Goal: Transaction & Acquisition: Book appointment/travel/reservation

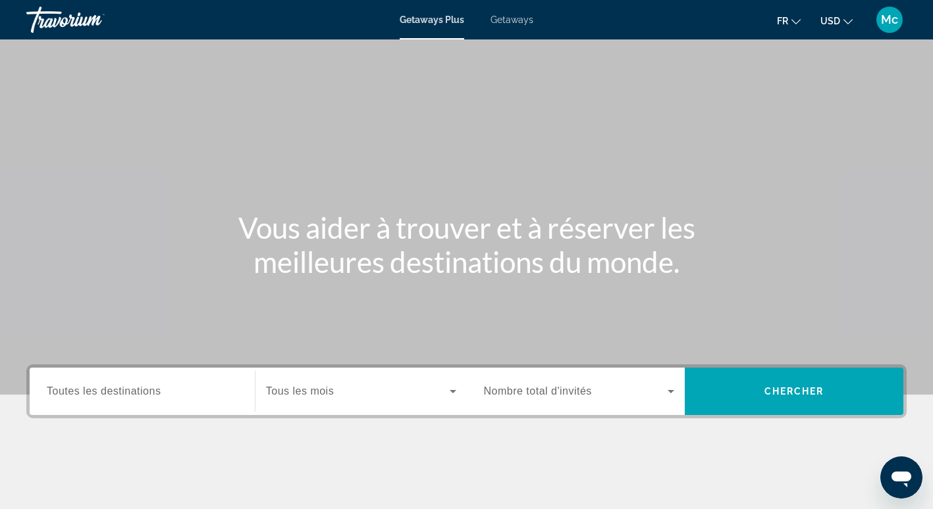
click at [506, 22] on span "Getaways" at bounding box center [511, 19] width 43 height 11
click at [890, 25] on span "Mc" at bounding box center [889, 19] width 17 height 13
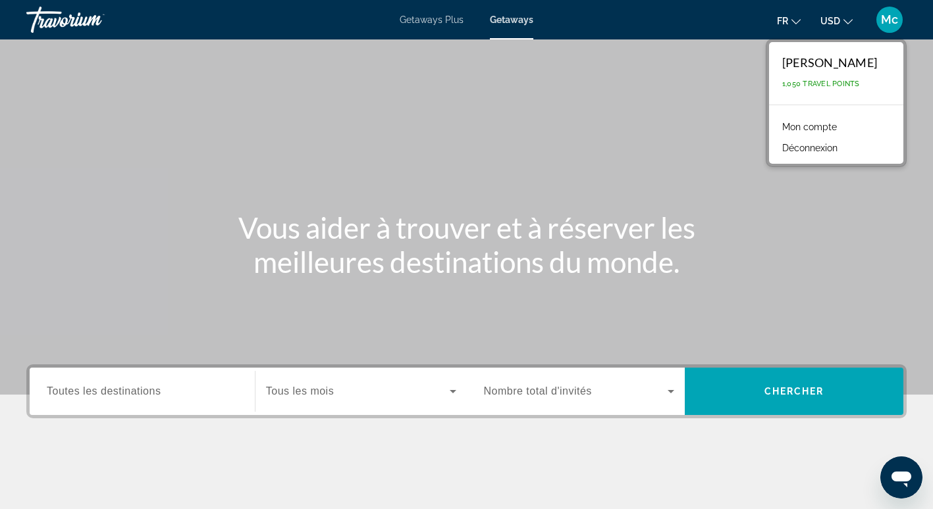
click at [808, 121] on link "Mon compte" at bounding box center [809, 126] width 68 height 17
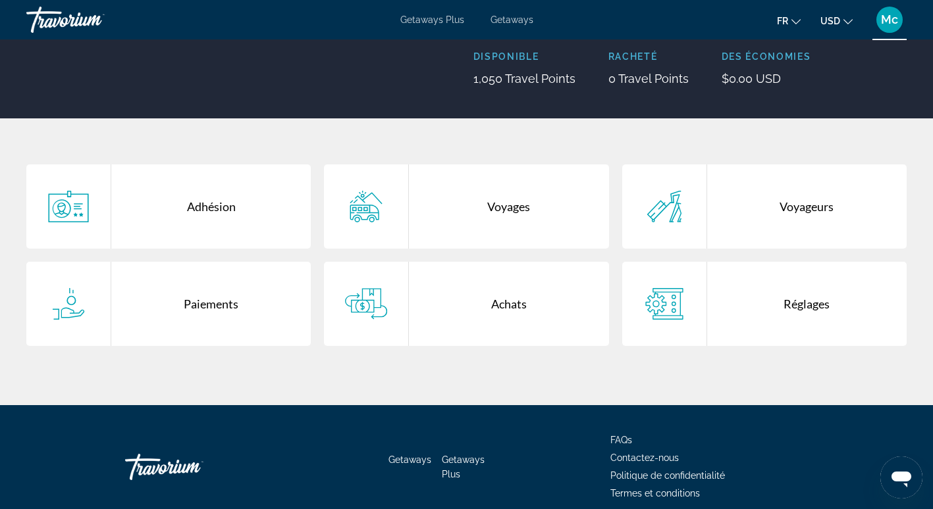
scroll to position [197, 0]
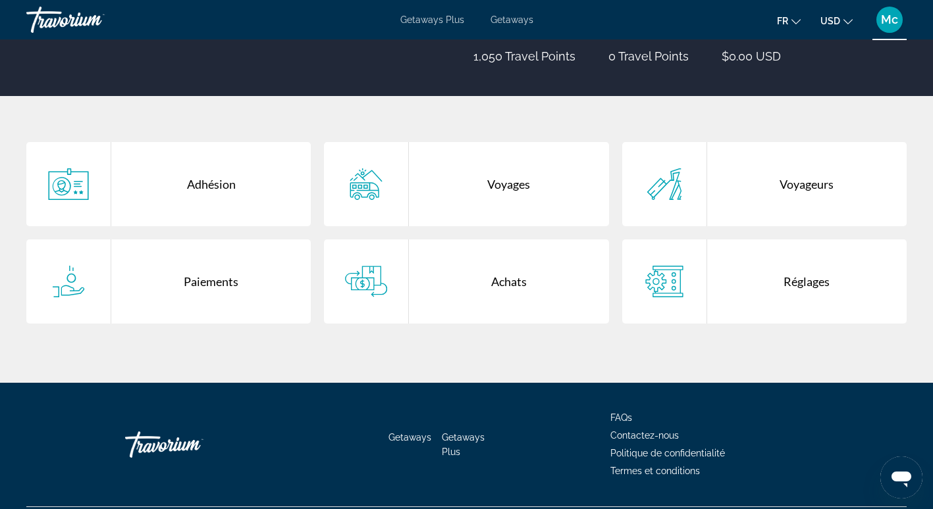
click at [519, 191] on div "Voyages" at bounding box center [508, 184] width 199 height 84
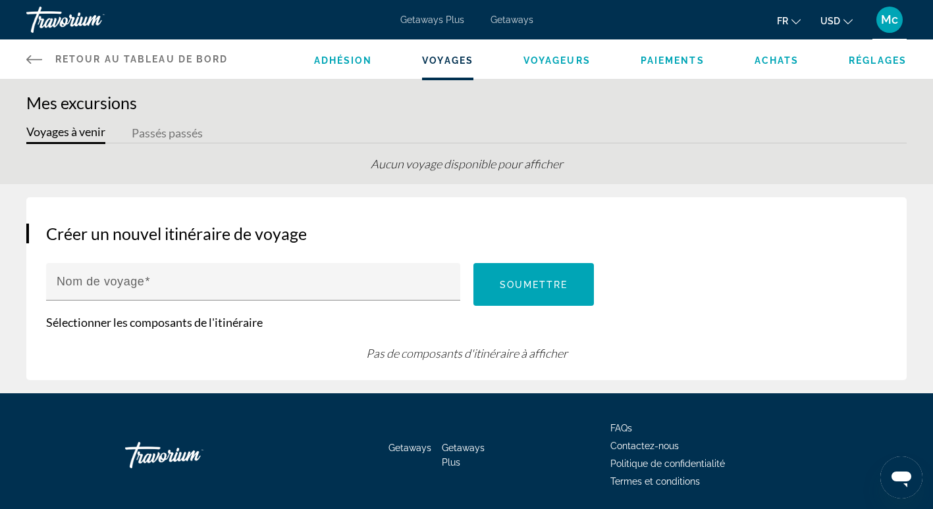
click at [192, 127] on button "Passés passés" at bounding box center [167, 134] width 71 height 20
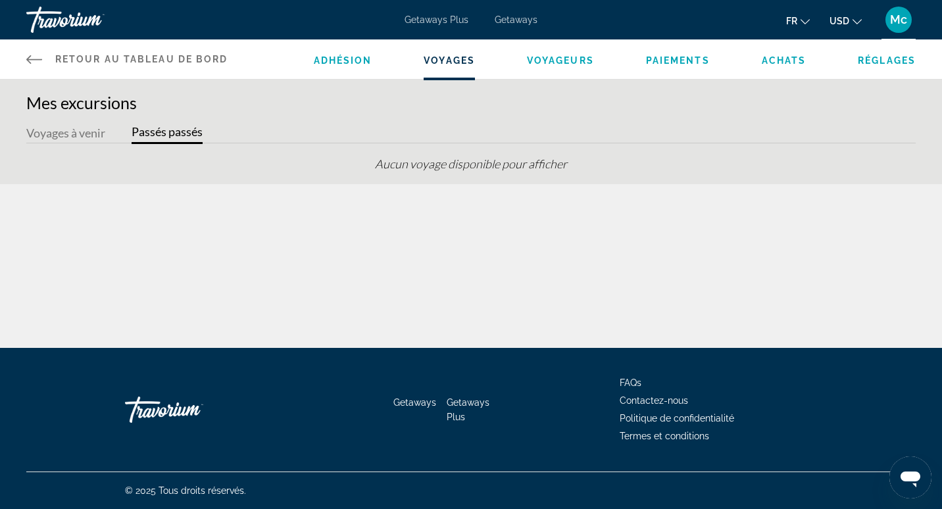
click at [76, 122] on div "Mes excursions Voyages à venir Passés passés Aucun voyage disponible pour affic…" at bounding box center [471, 138] width 942 height 91
click at [347, 63] on span "Adhésion" at bounding box center [343, 60] width 59 height 11
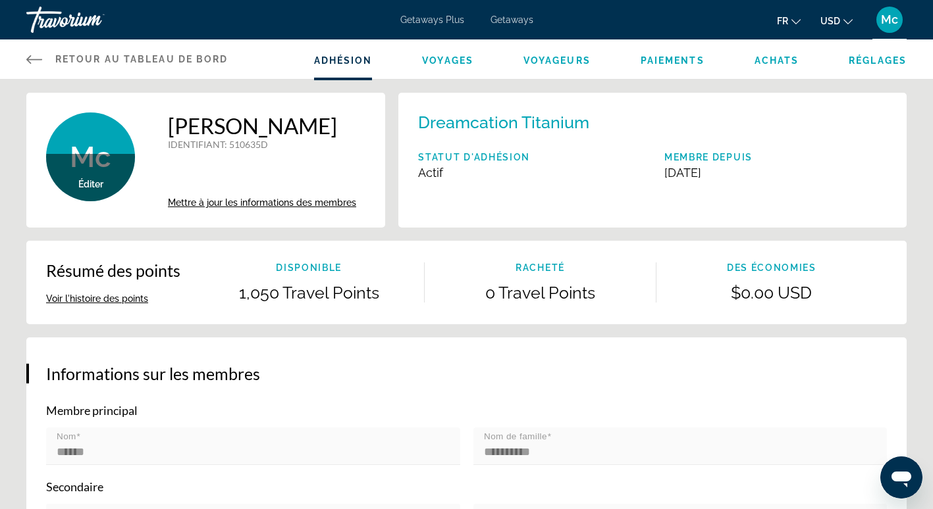
click at [192, 62] on span "Retour au tableau de bord" at bounding box center [141, 59] width 173 height 11
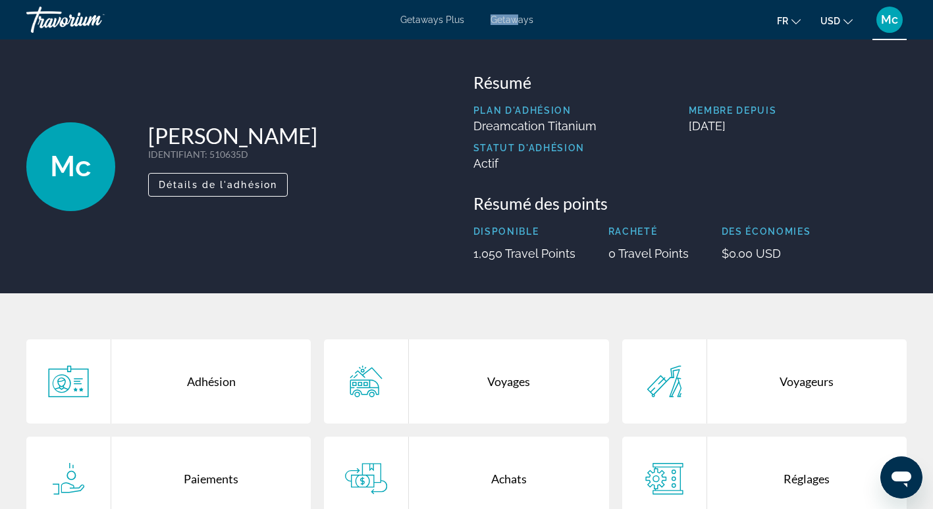
drag, startPoint x: 518, startPoint y: 8, endPoint x: 517, endPoint y: 20, distance: 11.9
click at [517, 20] on div "Getaways Plus Getaways fr English Español Français Italiano Português русский U…" at bounding box center [466, 20] width 933 height 34
click at [517, 20] on span "Getaways" at bounding box center [511, 19] width 43 height 11
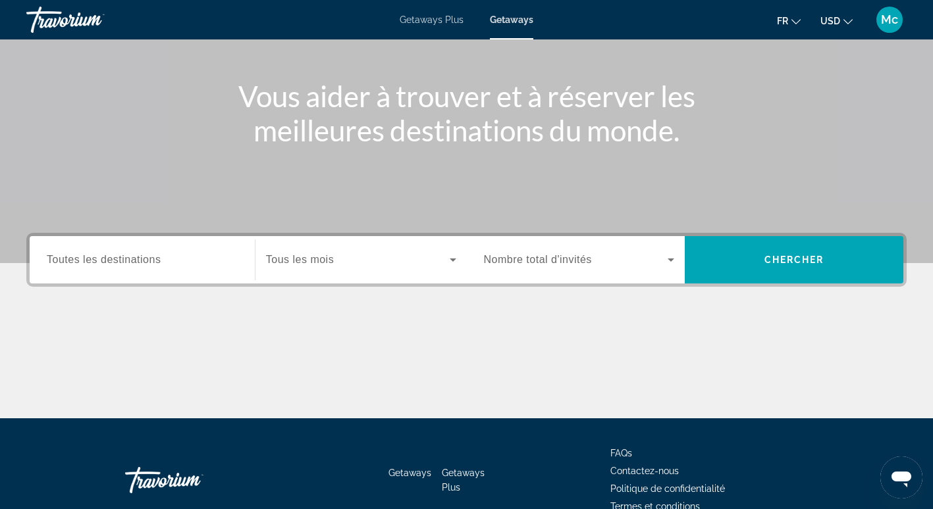
click at [599, 257] on span "Search widget" at bounding box center [576, 260] width 184 height 16
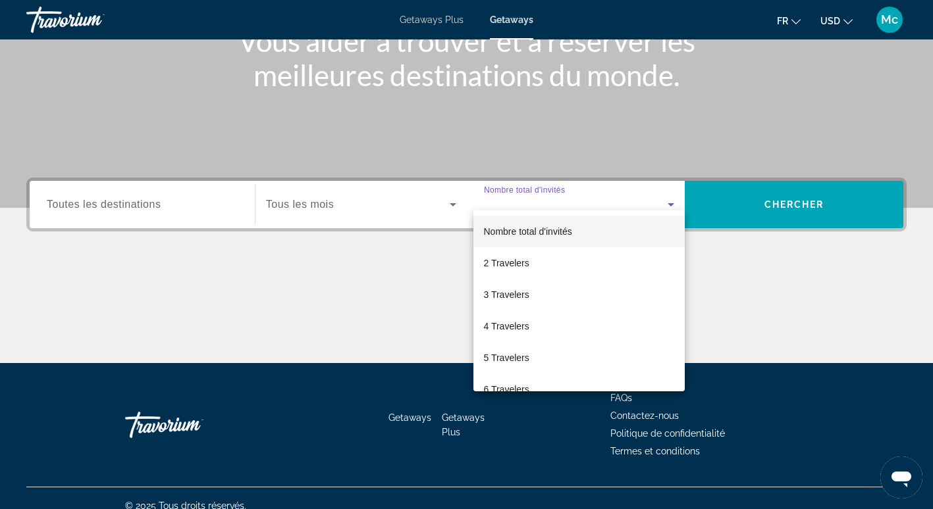
scroll to position [202, 0]
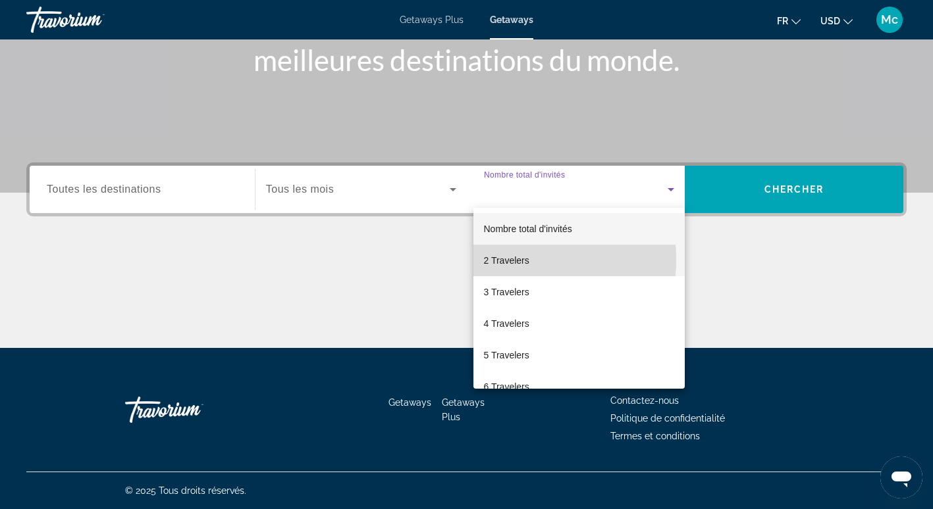
click at [505, 259] on span "2 Travelers" at bounding box center [506, 261] width 45 height 16
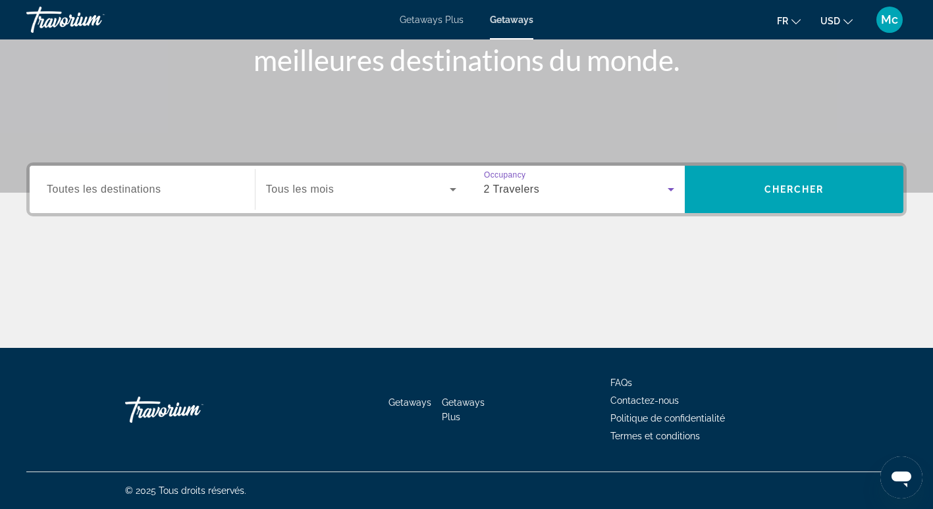
click at [326, 194] on span "Tous les mois" at bounding box center [300, 189] width 68 height 11
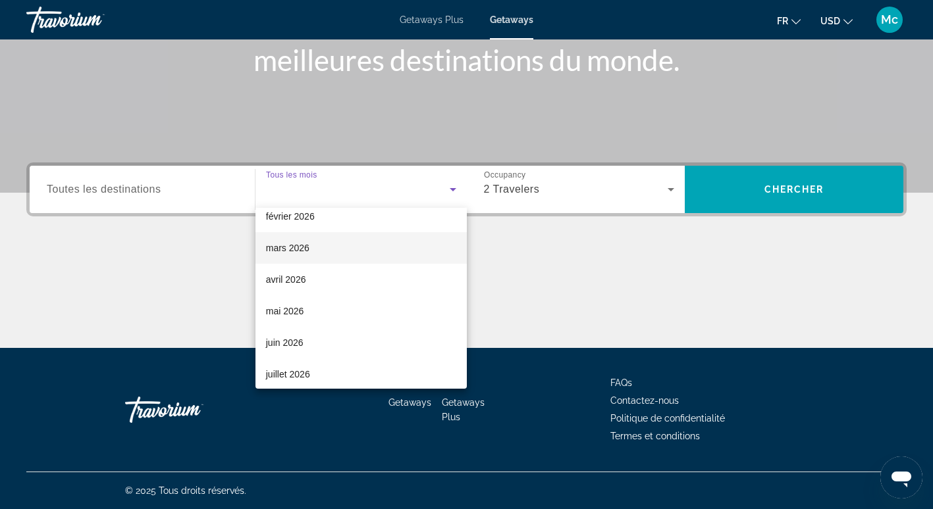
scroll to position [197, 0]
click at [294, 245] on span "avril 2026" at bounding box center [286, 253] width 40 height 16
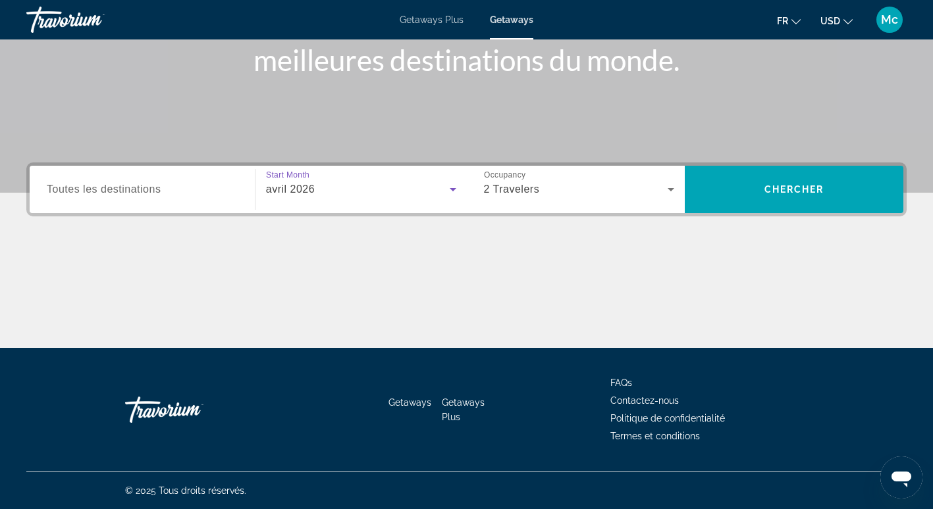
click at [159, 194] on span "Toutes les destinations" at bounding box center [104, 189] width 114 height 11
click at [159, 194] on input "Destination Toutes les destinations" at bounding box center [142, 190] width 191 height 16
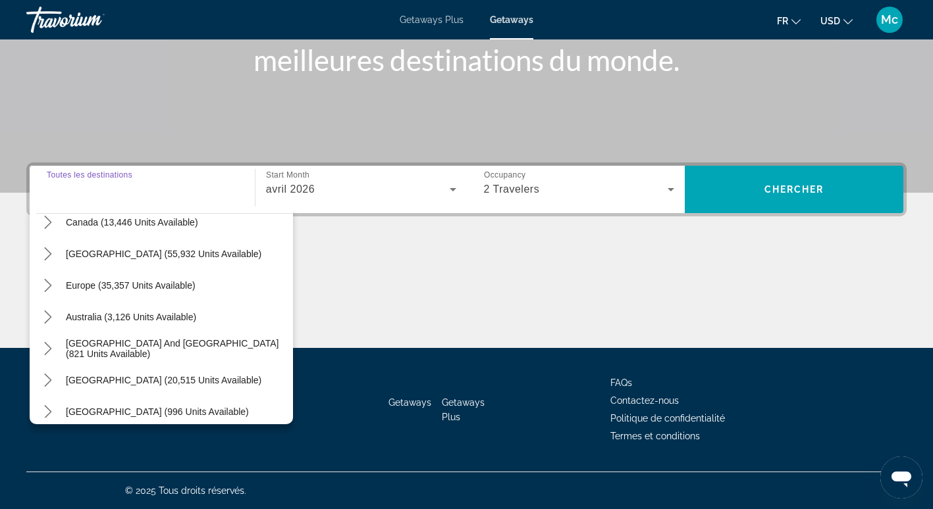
scroll to position [132, 0]
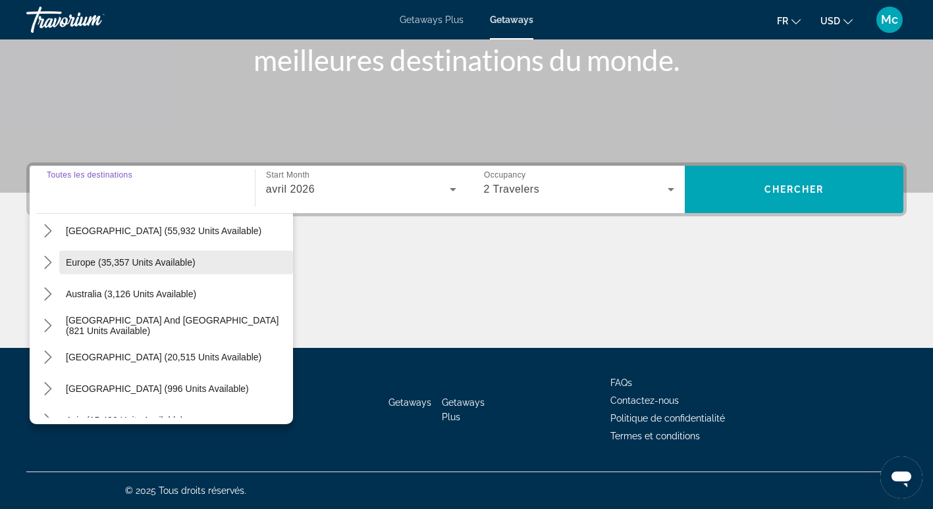
click at [163, 265] on span "Europe (35,357 units available)" at bounding box center [131, 262] width 130 height 11
type input "**********"
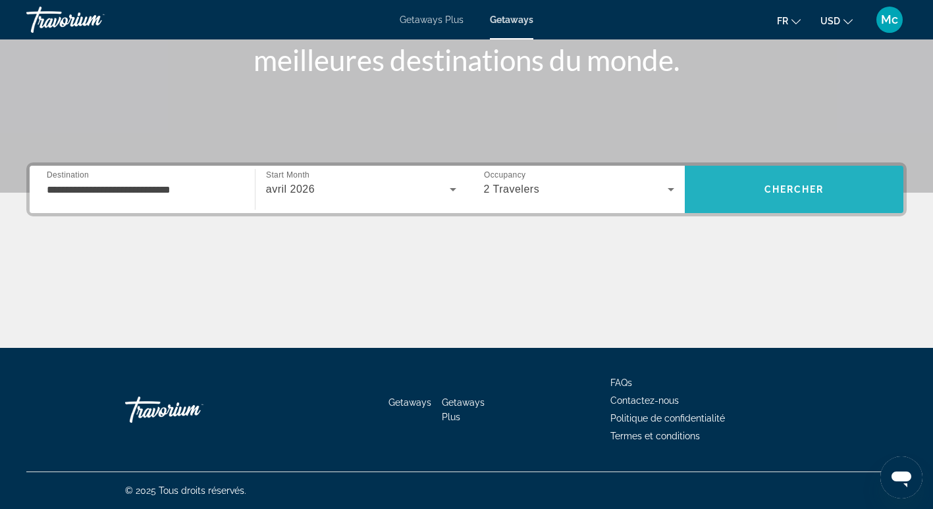
click at [841, 180] on span "Search" at bounding box center [793, 190] width 219 height 32
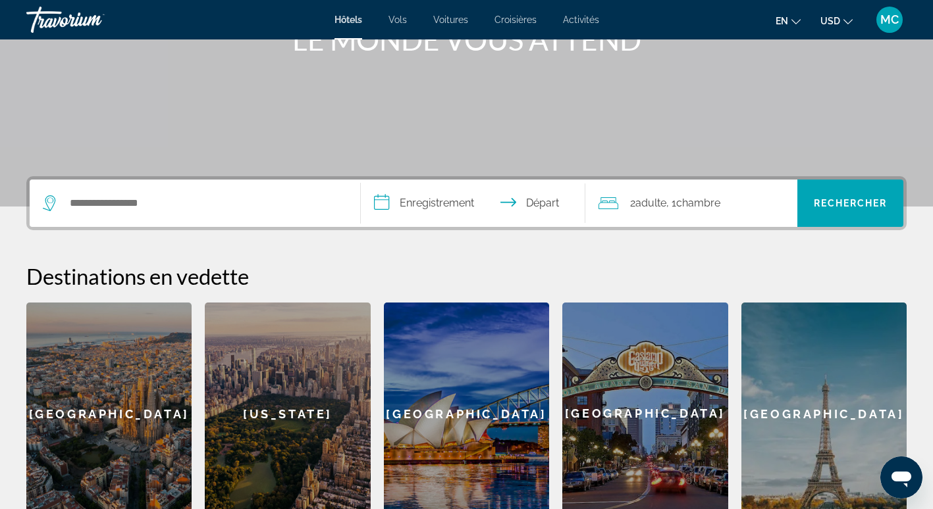
scroll to position [197, 0]
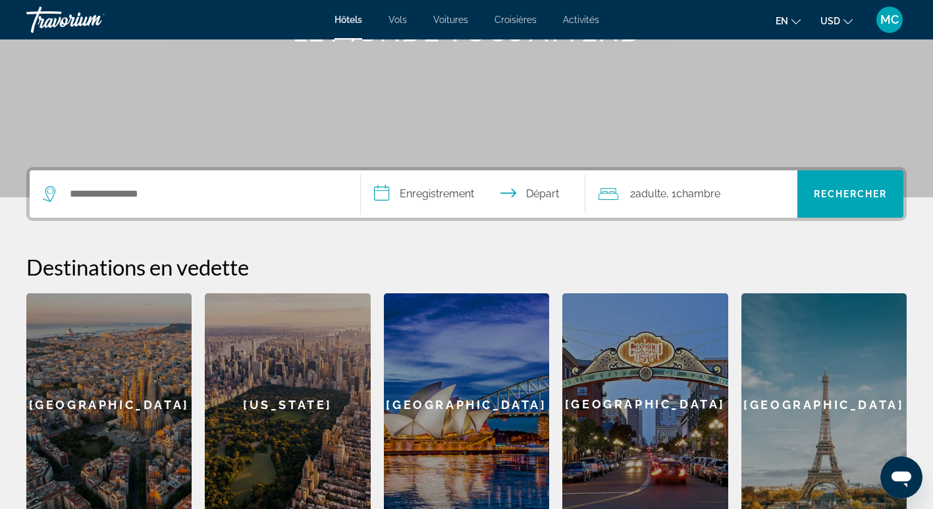
click at [425, 199] on input "**********" at bounding box center [476, 195] width 230 height 51
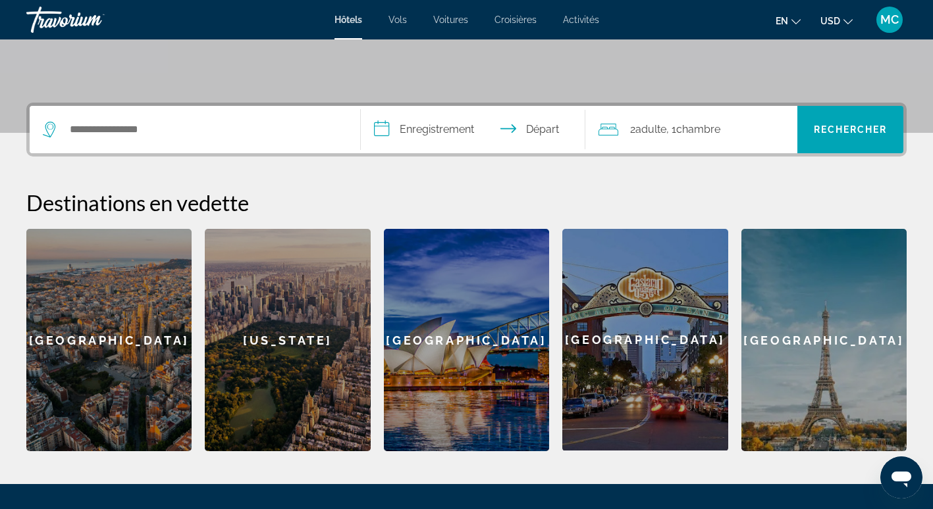
scroll to position [322, 0]
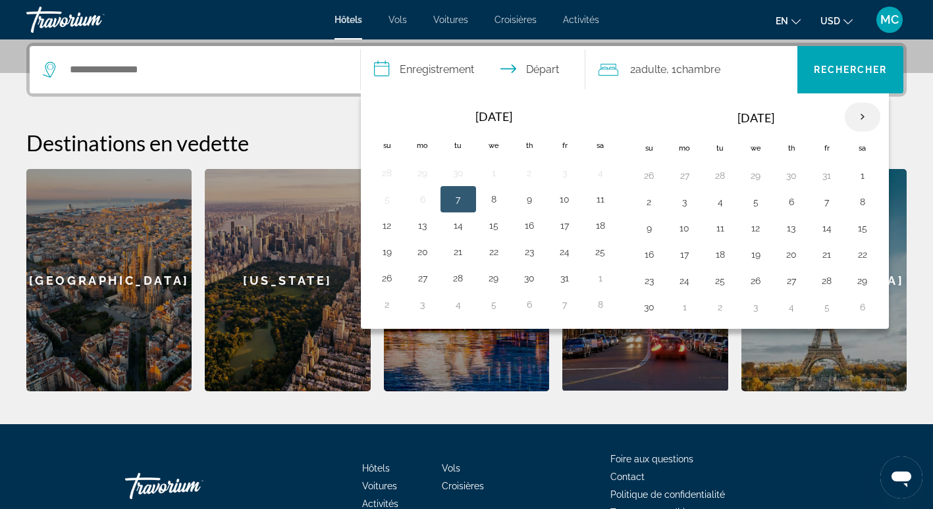
click at [864, 113] on th "Next month" at bounding box center [862, 117] width 36 height 29
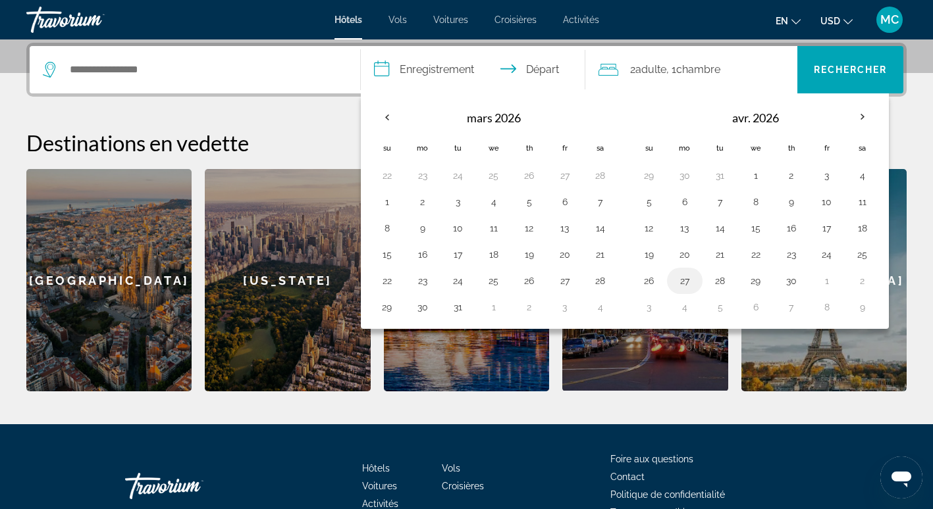
click at [682, 280] on button "27" at bounding box center [684, 281] width 21 height 18
click at [835, 283] on button "1" at bounding box center [826, 281] width 21 height 18
type input "**********"
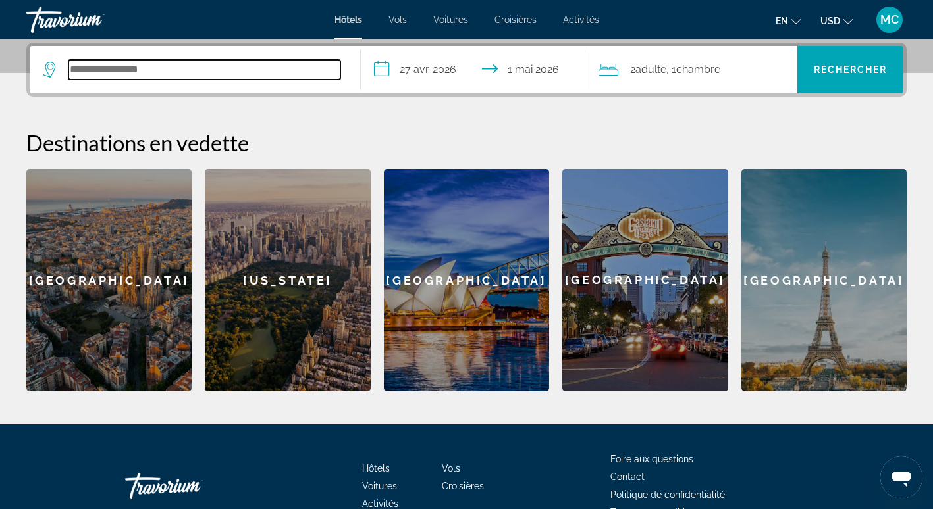
click at [278, 76] on input "Rechercher une destination hôtelière" at bounding box center [204, 70] width 272 height 20
type input "******"
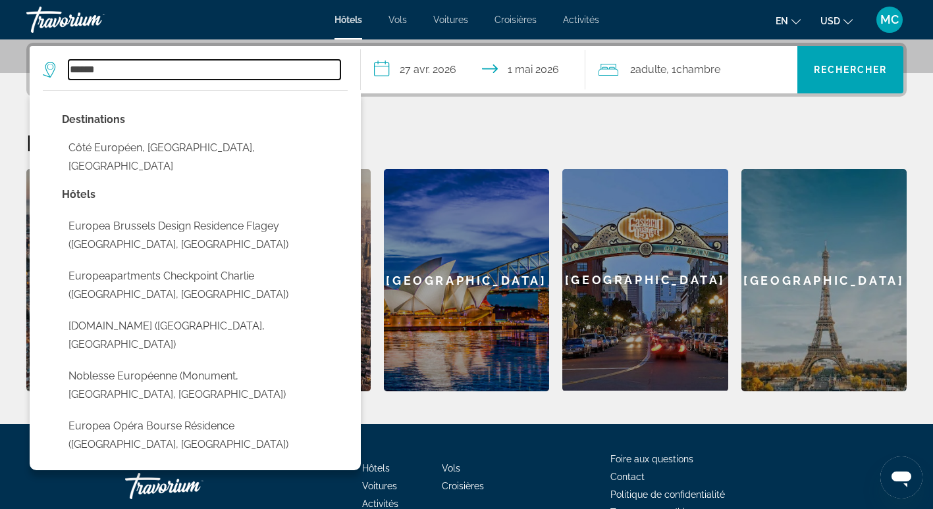
drag, startPoint x: 143, startPoint y: 69, endPoint x: 51, endPoint y: 74, distance: 92.9
click at [61, 72] on div "******" at bounding box center [191, 70] width 297 height 20
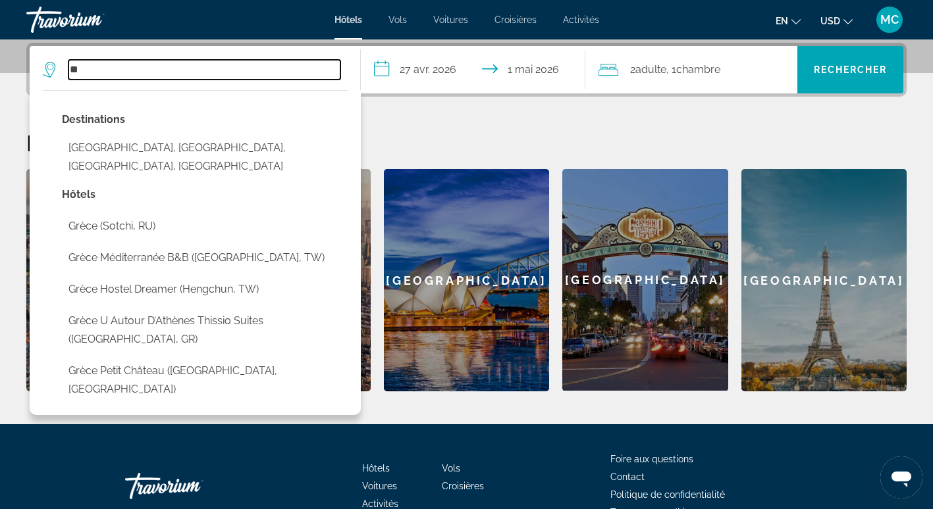
type input "*"
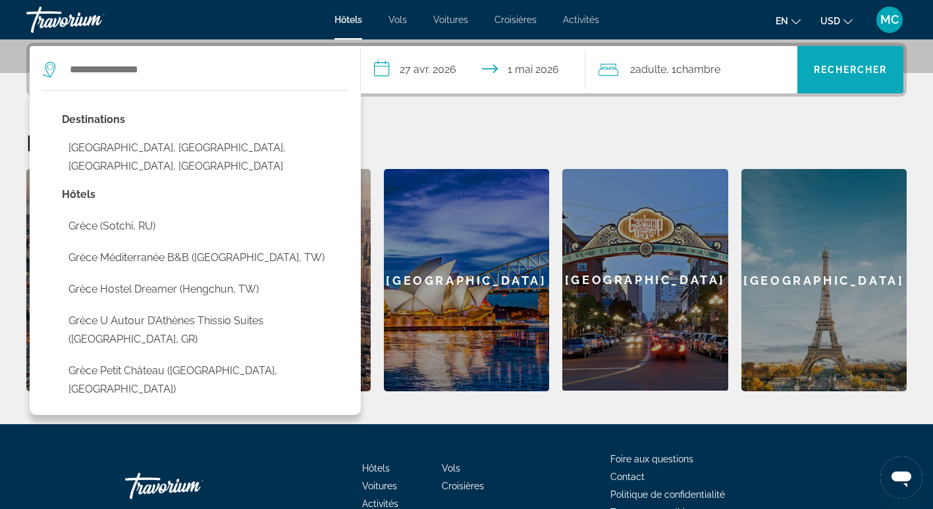
click at [848, 62] on span "Rechercher" at bounding box center [850, 70] width 106 height 32
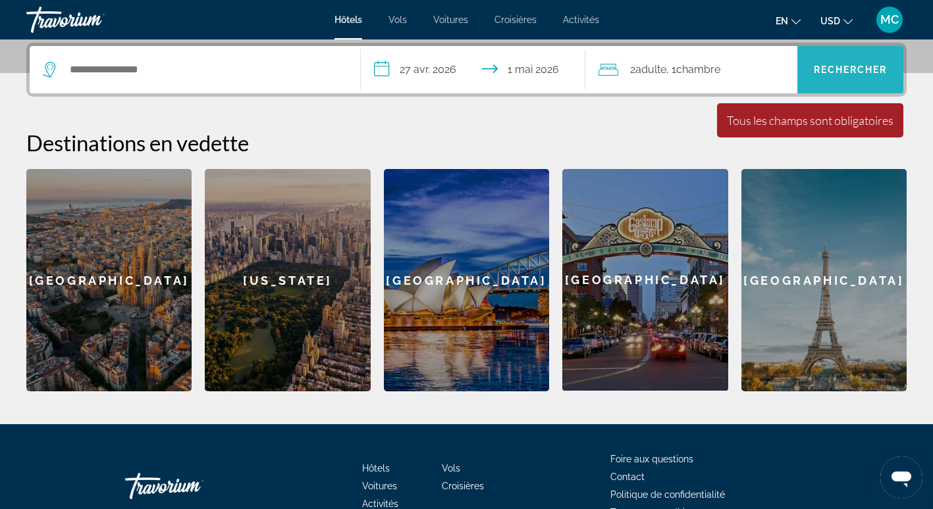
click at [850, 70] on span "Rechercher" at bounding box center [850, 69] width 74 height 11
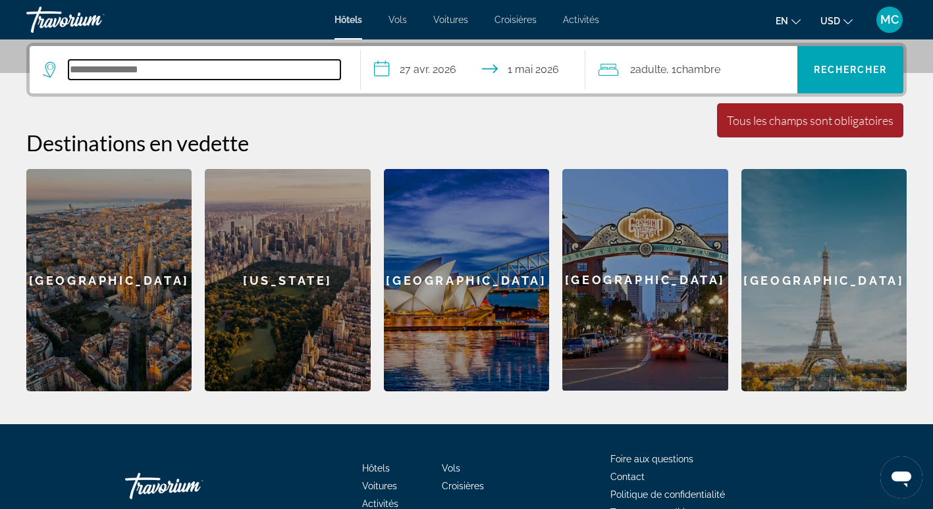
click at [247, 72] on input "Rechercher une destination hôtelière" at bounding box center [204, 70] width 272 height 20
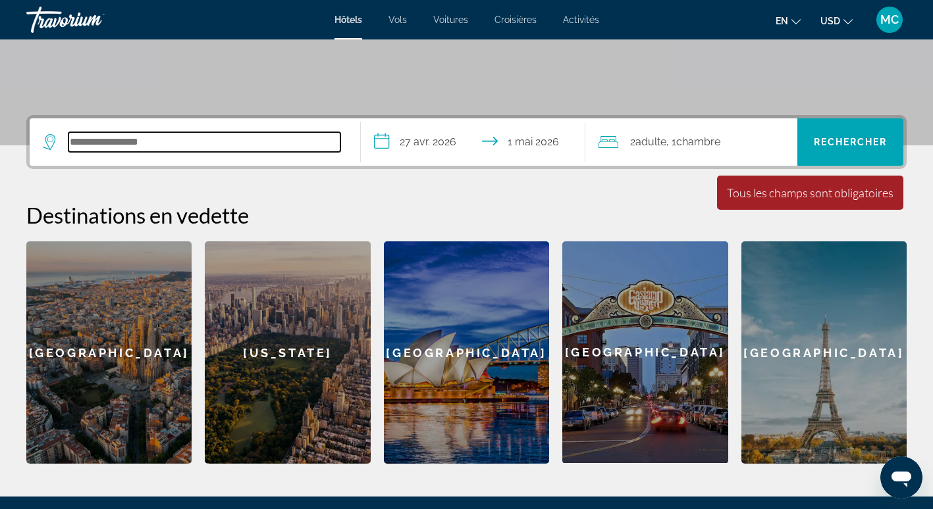
scroll to position [267, 0]
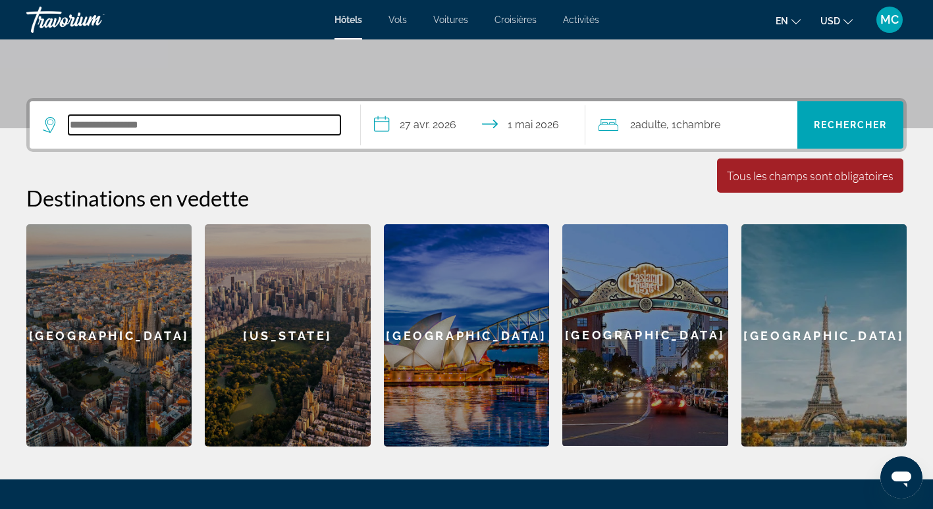
click at [170, 124] on input "Rechercher une destination hôtelière" at bounding box center [204, 125] width 272 height 20
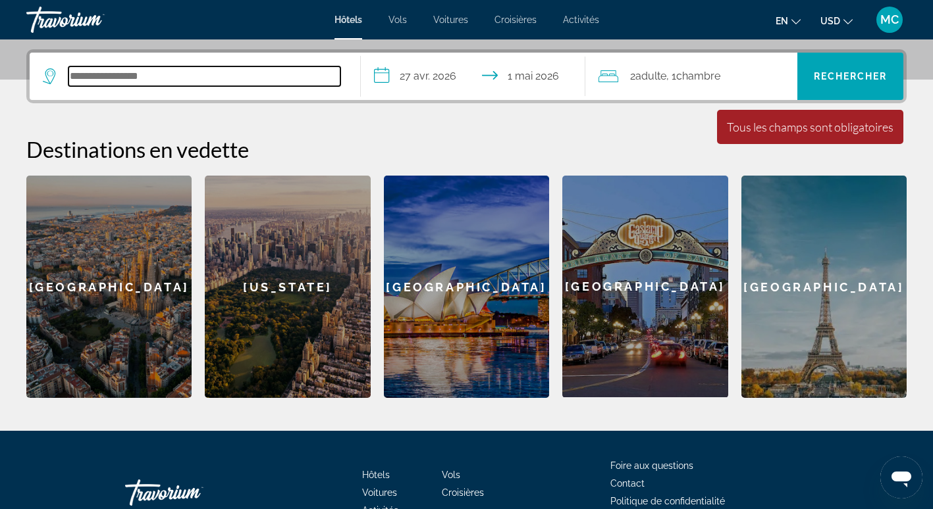
scroll to position [322, 0]
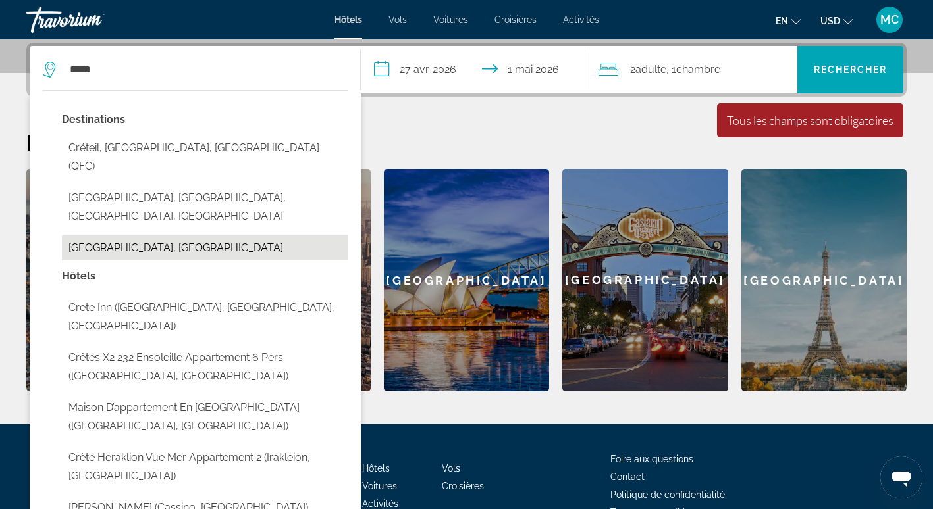
click at [95, 236] on button "[GEOGRAPHIC_DATA], [GEOGRAPHIC_DATA]" at bounding box center [205, 248] width 286 height 25
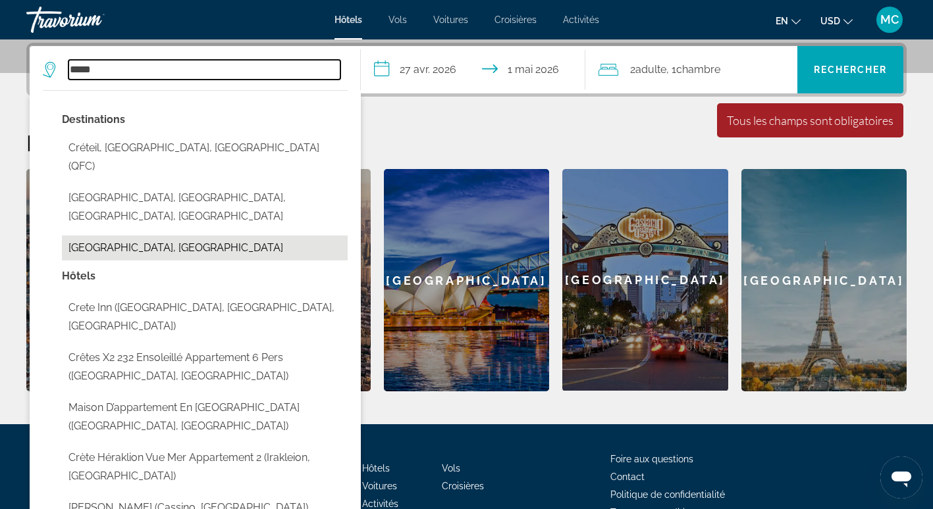
type input "**********"
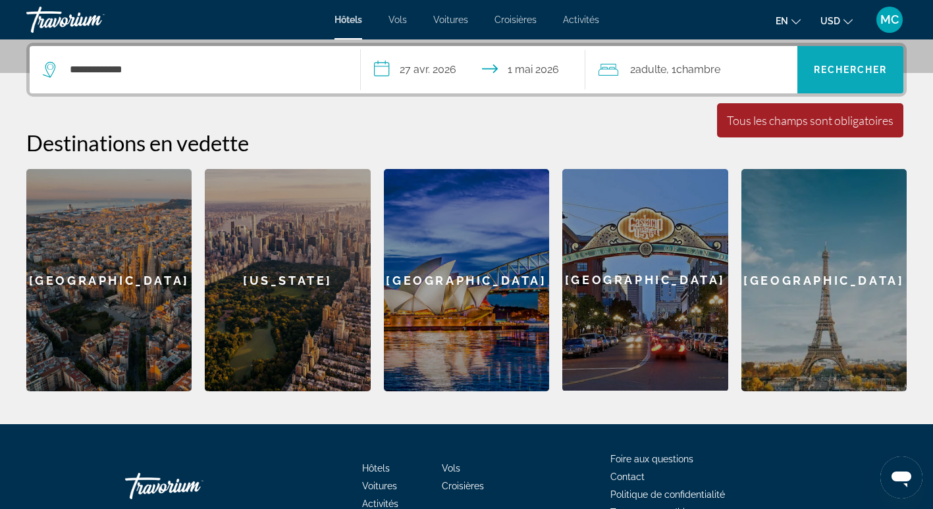
click at [854, 71] on span "Rechercher" at bounding box center [850, 69] width 74 height 11
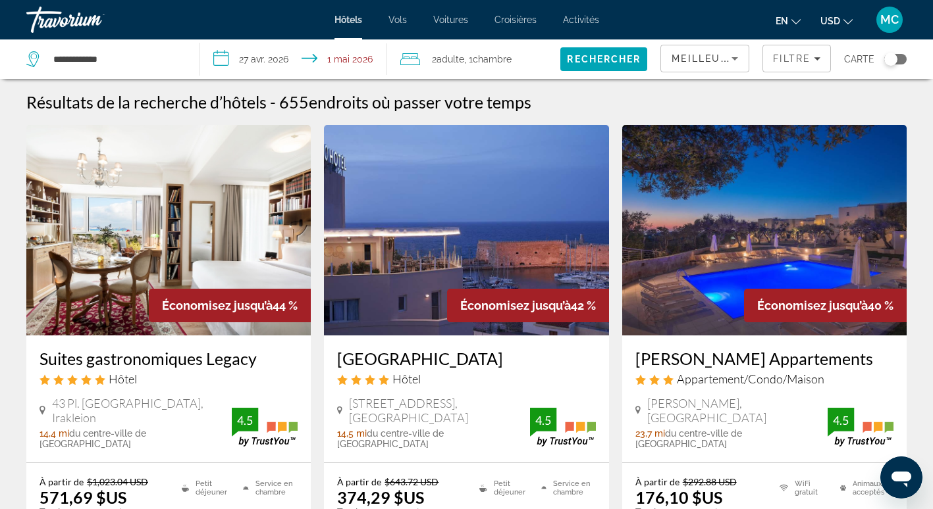
click at [904, 56] on div "Basculer la carte" at bounding box center [895, 59] width 22 height 11
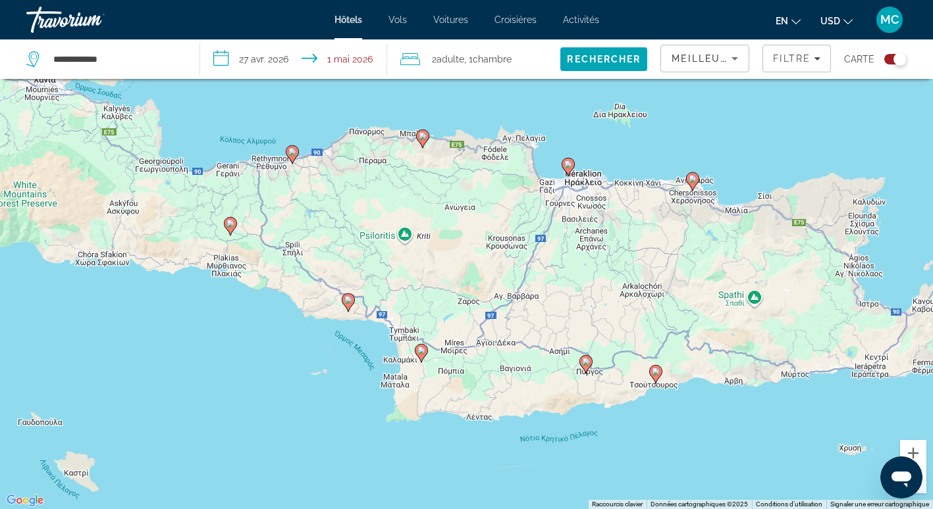
drag, startPoint x: 540, startPoint y: 211, endPoint x: 546, endPoint y: 227, distance: 17.5
click at [546, 227] on div "Pour activer le glissement avec le clavier, appuyez sur Alt+Entrée. Une fois ce…" at bounding box center [466, 254] width 933 height 509
click at [693, 178] on image "Contenu principal" at bounding box center [692, 179] width 8 height 8
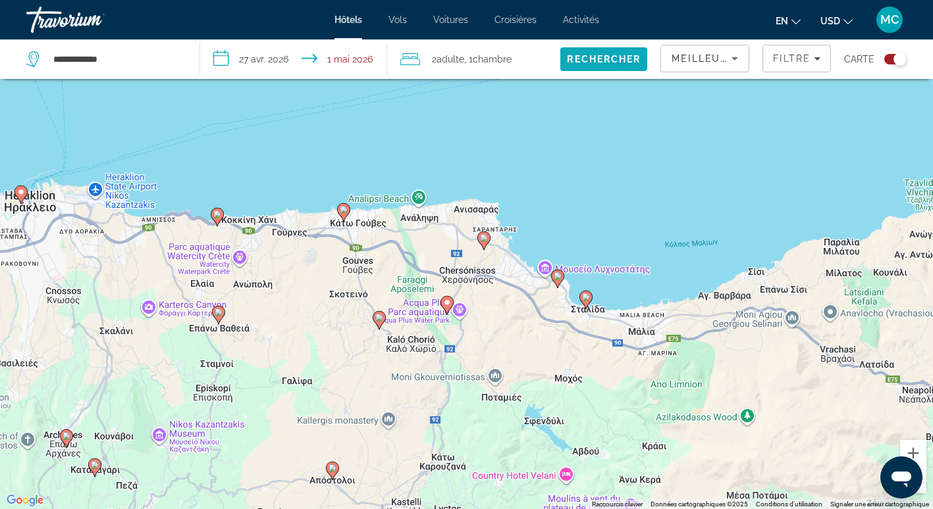
click at [590, 60] on span "Rechercher" at bounding box center [604, 59] width 74 height 11
click at [888, 60] on div "Basculer la carte" at bounding box center [895, 59] width 22 height 11
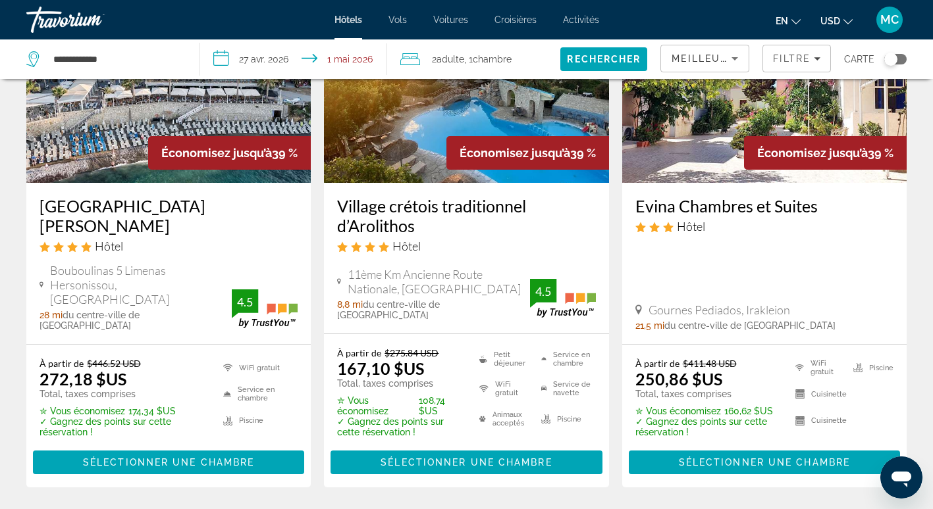
scroll to position [684, 0]
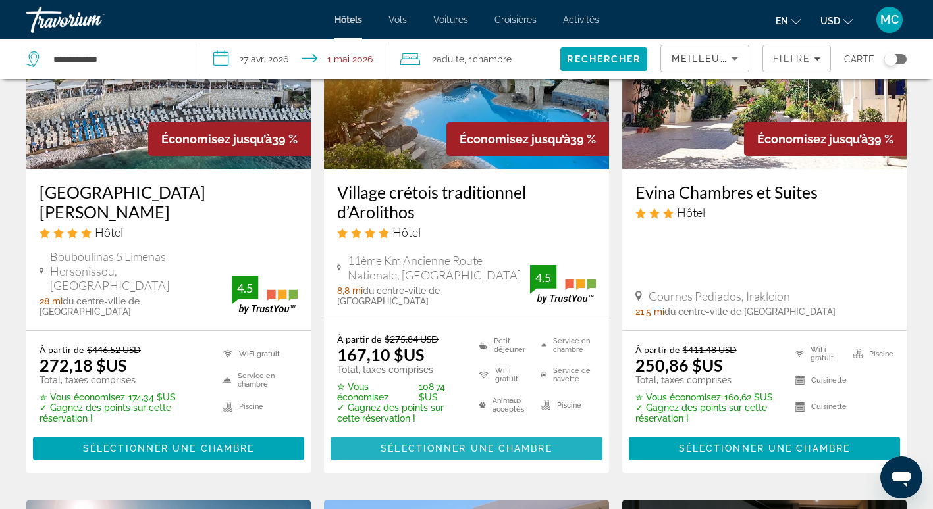
click at [464, 433] on span "Contenu principal" at bounding box center [465, 449] width 271 height 32
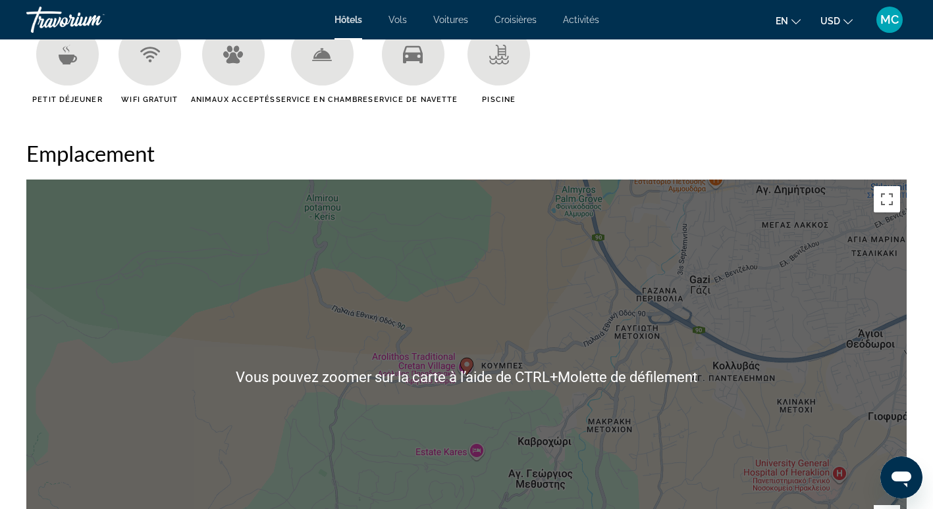
scroll to position [1053, 0]
